Goal: Communication & Community: Answer question/provide support

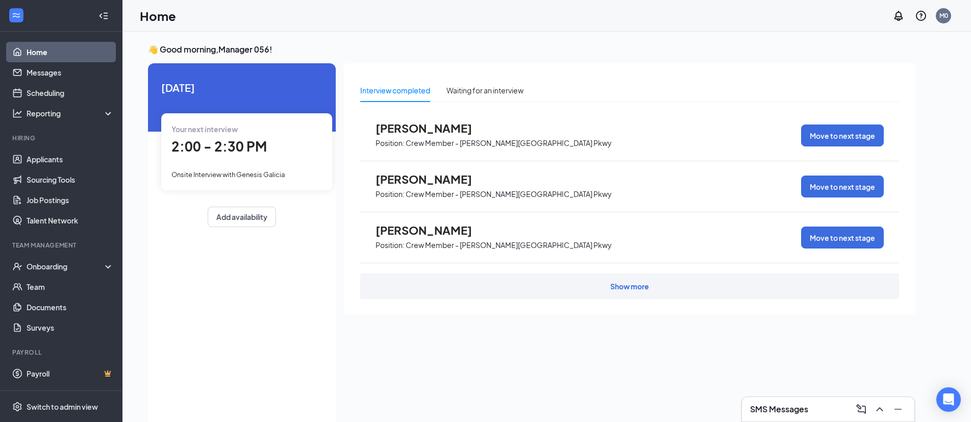
click at [432, 182] on span "[PERSON_NAME]" at bounding box center [432, 178] width 112 height 13
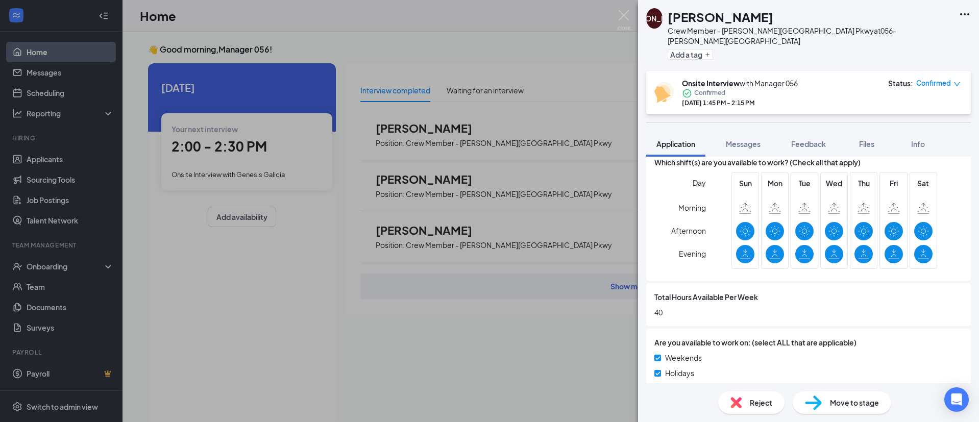
scroll to position [765, 0]
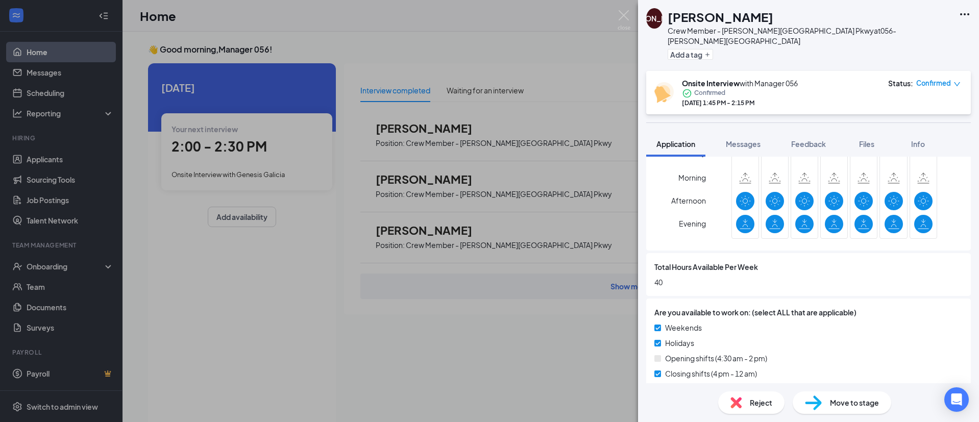
click at [238, 366] on div "[PERSON_NAME] Crew Member - [PERSON_NAME][GEOGRAPHIC_DATA] Pkwy at 056-[PERSON_…" at bounding box center [489, 211] width 979 height 422
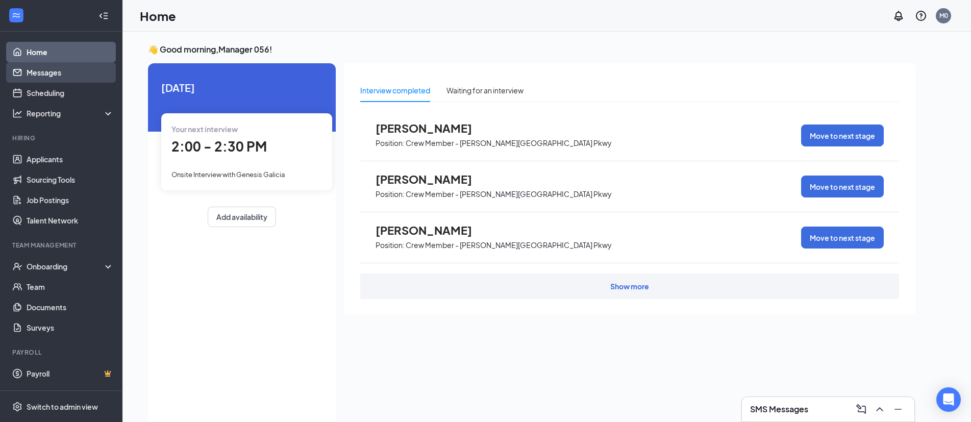
click at [46, 78] on link "Messages" at bounding box center [70, 72] width 87 height 20
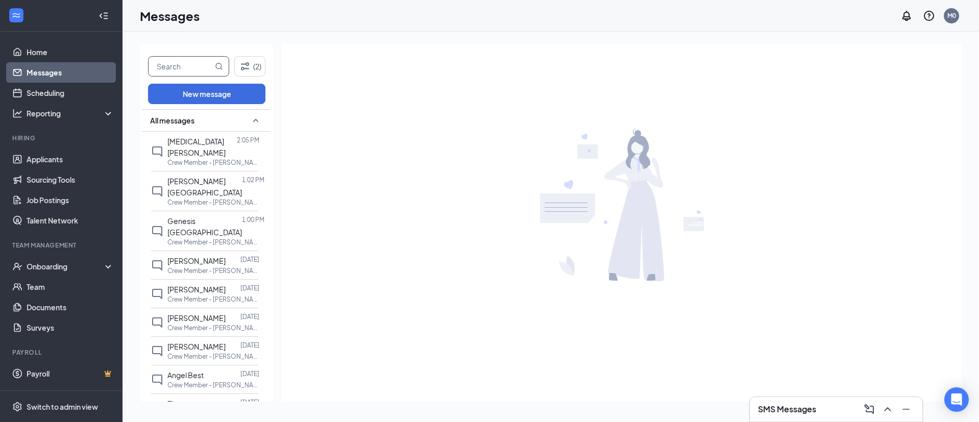
click at [187, 69] on input "text" at bounding box center [180, 66] width 64 height 19
type input "c"
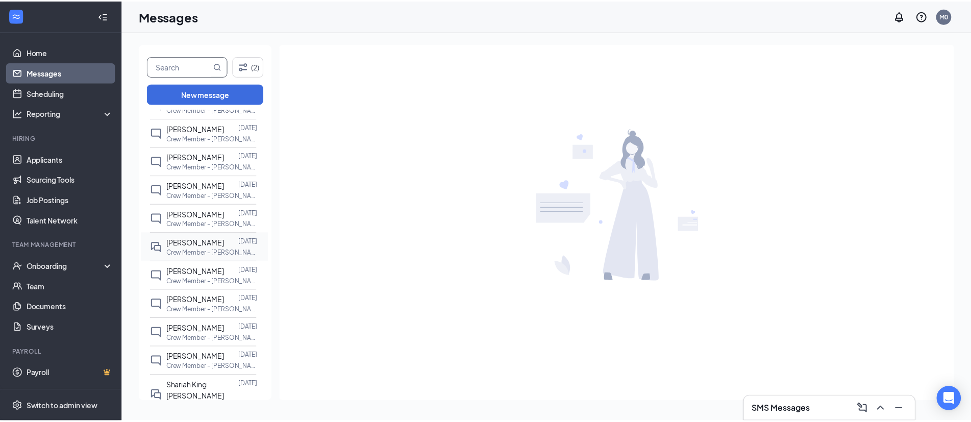
scroll to position [663, 0]
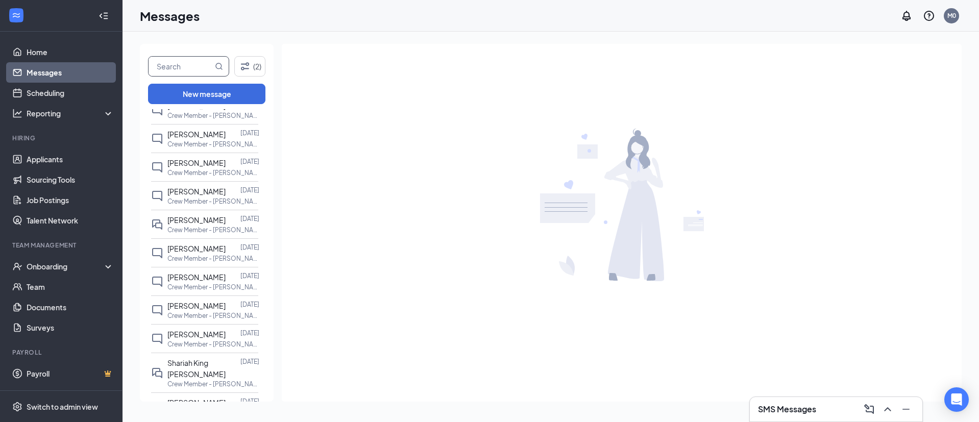
click at [185, 65] on input "text" at bounding box center [180, 66] width 64 height 19
type input "b"
type input "gan"
click at [51, 159] on link "Applicants" at bounding box center [70, 159] width 87 height 20
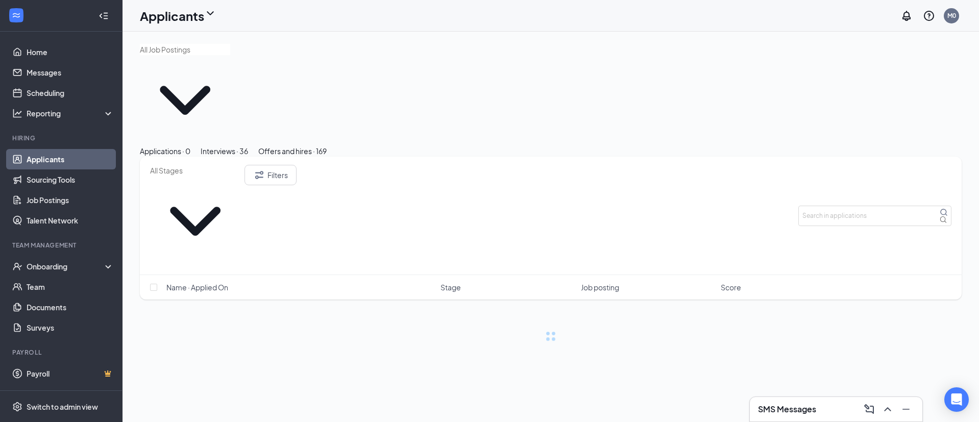
click at [327, 145] on div "Offers and hires · 169" at bounding box center [292, 150] width 68 height 11
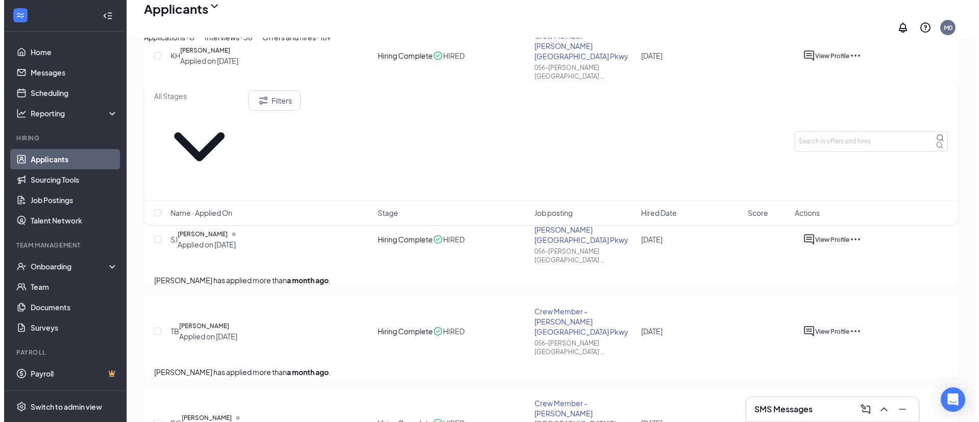
scroll to position [1633, 0]
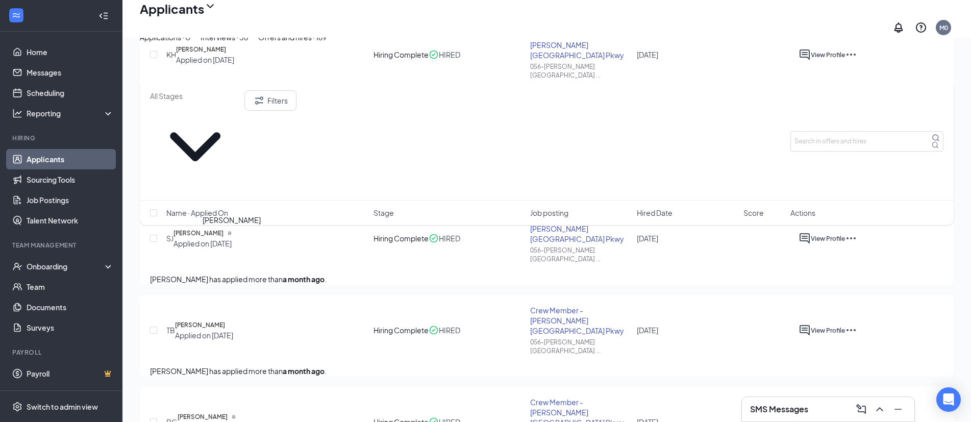
click at [218, 412] on h5 "[PERSON_NAME]" at bounding box center [203, 417] width 50 height 10
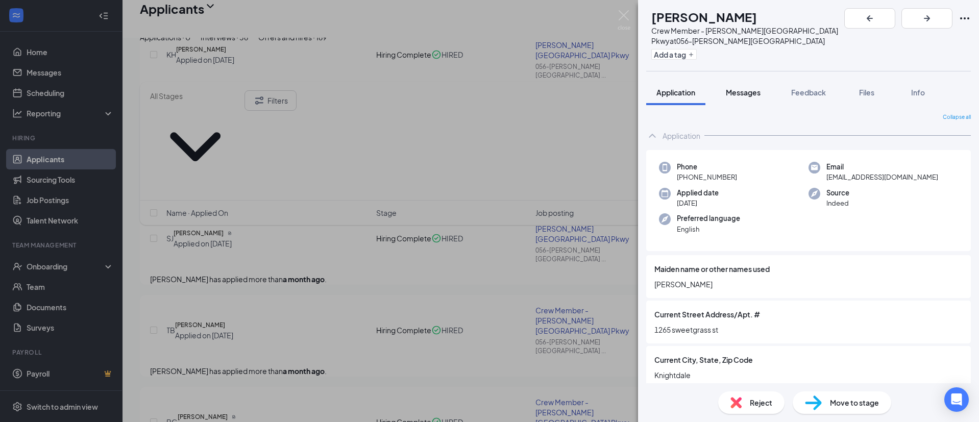
drag, startPoint x: 743, startPoint y: 84, endPoint x: 732, endPoint y: 94, distance: 15.2
click at [743, 88] on span "Messages" at bounding box center [743, 92] width 35 height 9
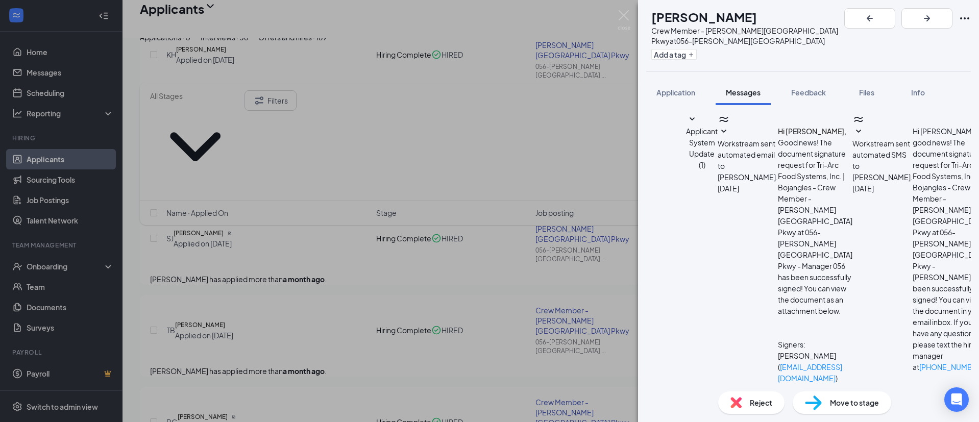
scroll to position [310, 0]
type textarea "Test"
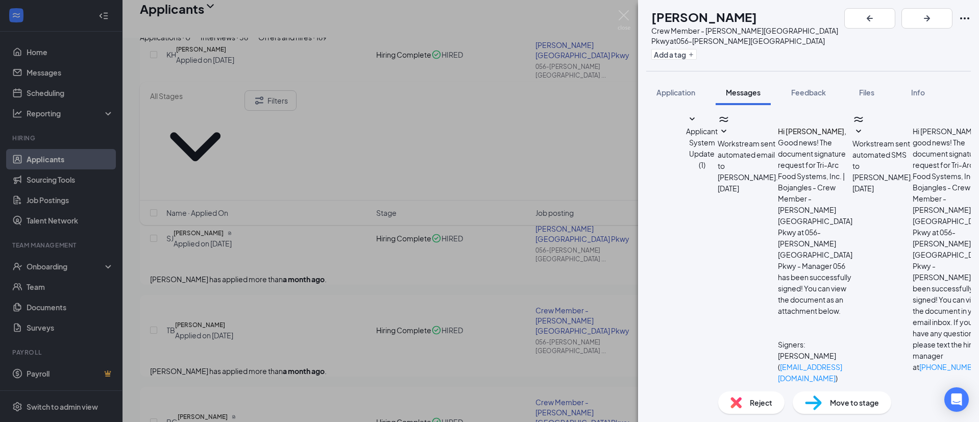
type textarea "Test"
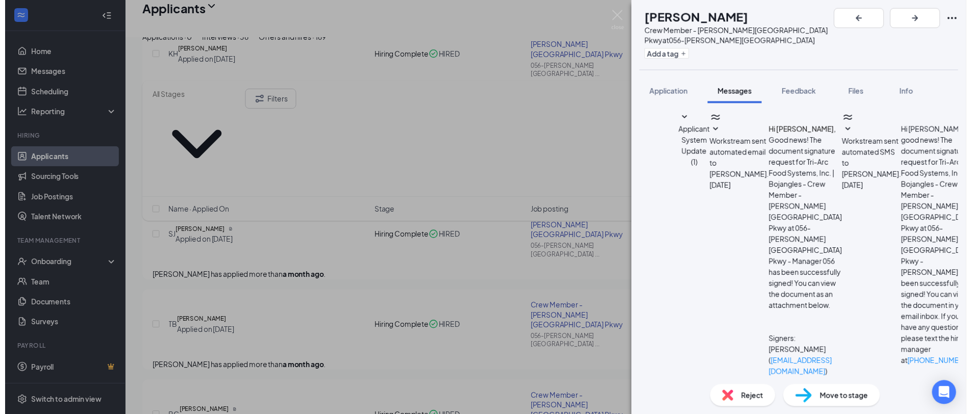
scroll to position [517, 0]
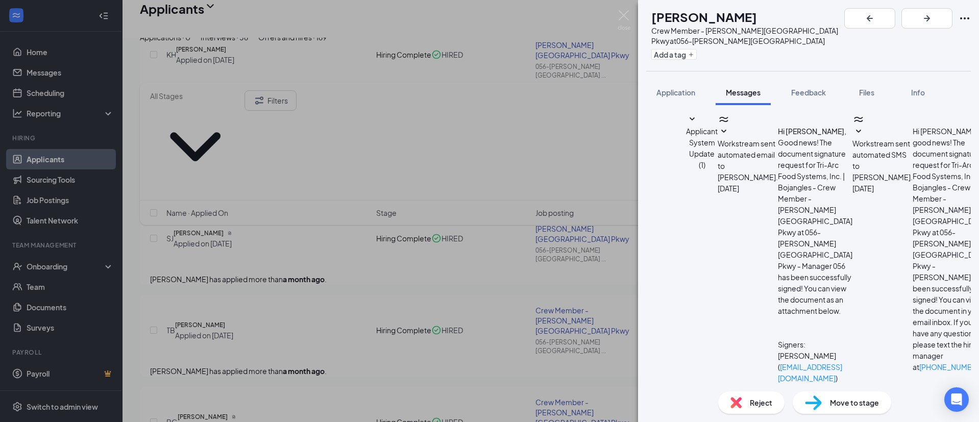
click at [55, 73] on div "BG [PERSON_NAME] Crew Member - [PERSON_NAME] Falls Pkwy at 056-[PERSON_NAME][GE…" at bounding box center [489, 211] width 979 height 422
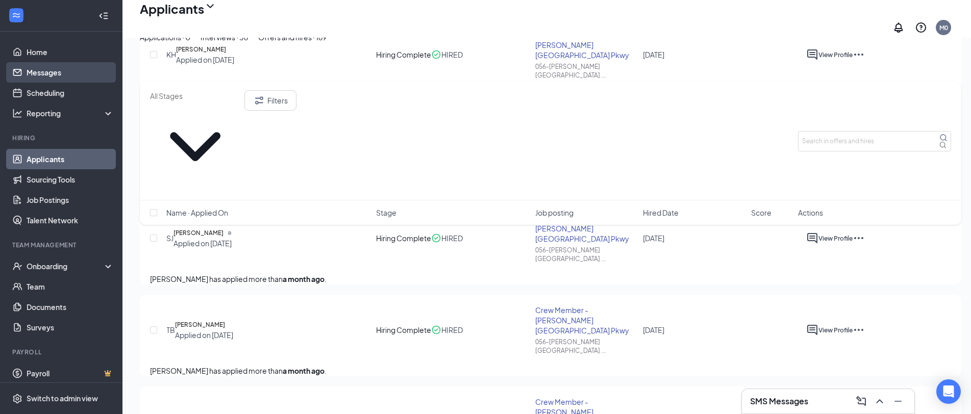
click at [58, 73] on link "Messages" at bounding box center [70, 72] width 87 height 20
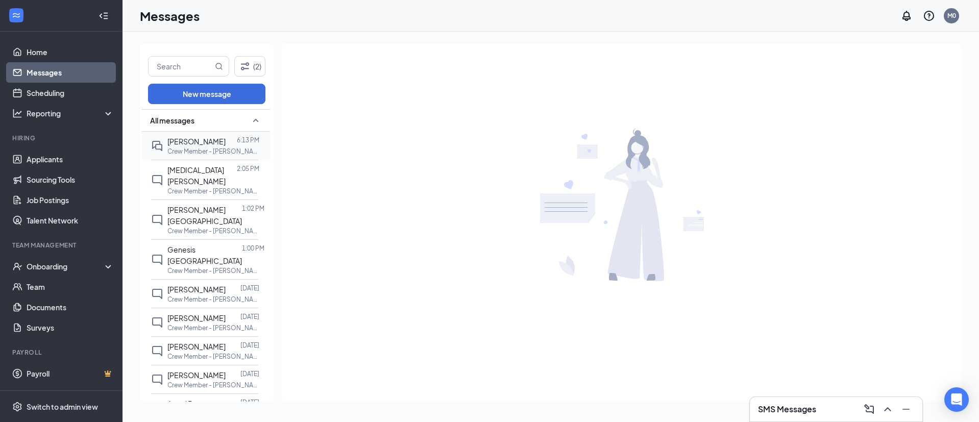
click at [200, 146] on span "[PERSON_NAME]" at bounding box center [196, 141] width 58 height 9
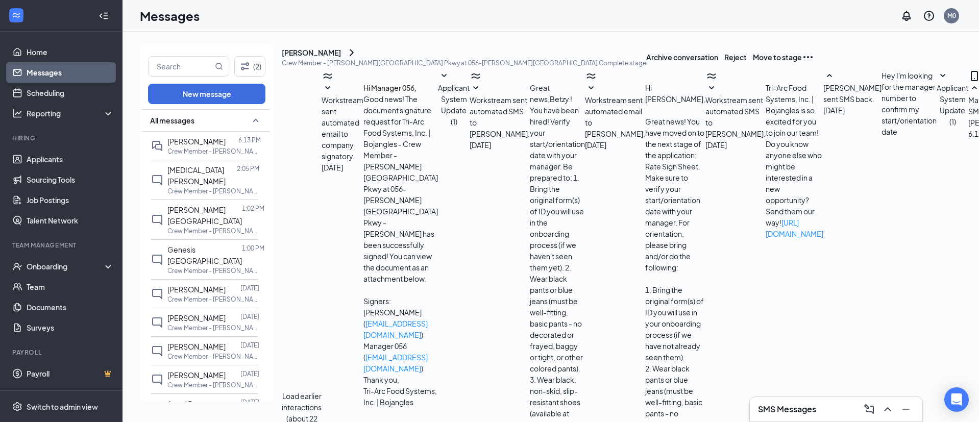
scroll to position [257, 0]
click at [184, 182] on span "[MEDICAL_DATA][PERSON_NAME]" at bounding box center [196, 175] width 58 height 20
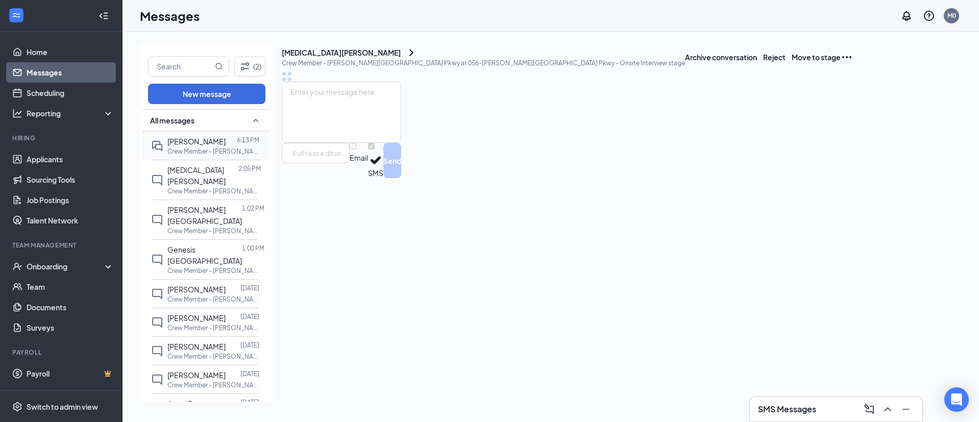
click at [179, 156] on p "Crew Member - [PERSON_NAME][GEOGRAPHIC_DATA] Pkwy at 056-[PERSON_NAME][GEOGRAPH…" at bounding box center [213, 151] width 92 height 9
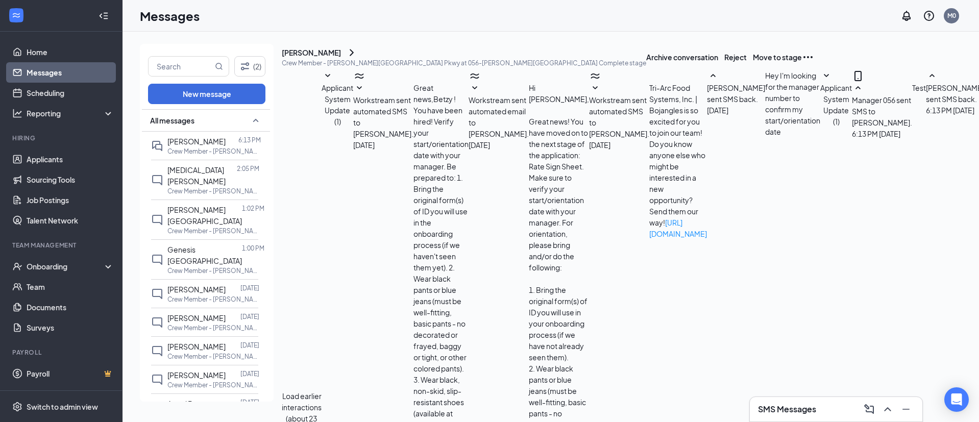
scroll to position [275, 0]
click at [43, 309] on link "Documents" at bounding box center [70, 307] width 87 height 20
